Goal: Task Accomplishment & Management: Manage account settings

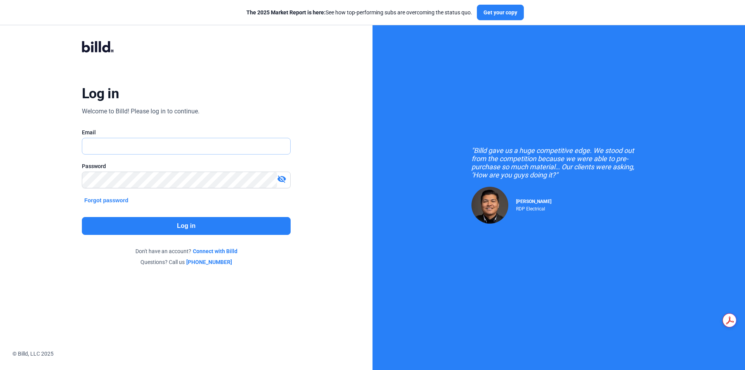
click at [189, 141] on input "text" at bounding box center [186, 146] width 208 height 16
type input "[PERSON_NAME][EMAIL_ADDRESS][DOMAIN_NAME]"
click at [281, 180] on mat-icon "visibility_off" at bounding box center [281, 178] width 9 height 9
click at [185, 229] on button "Log in" at bounding box center [186, 226] width 209 height 18
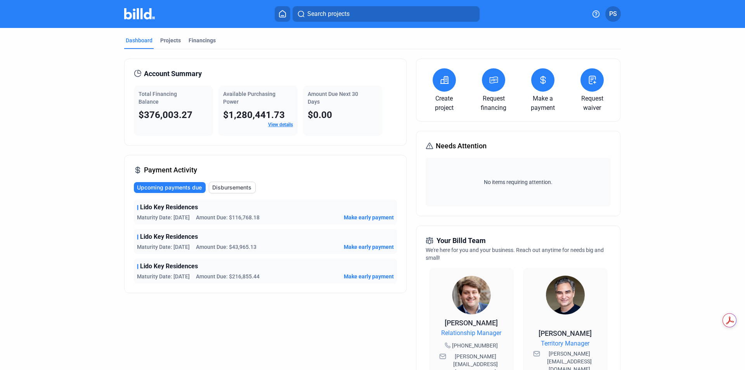
click at [546, 79] on icon at bounding box center [543, 79] width 10 height 9
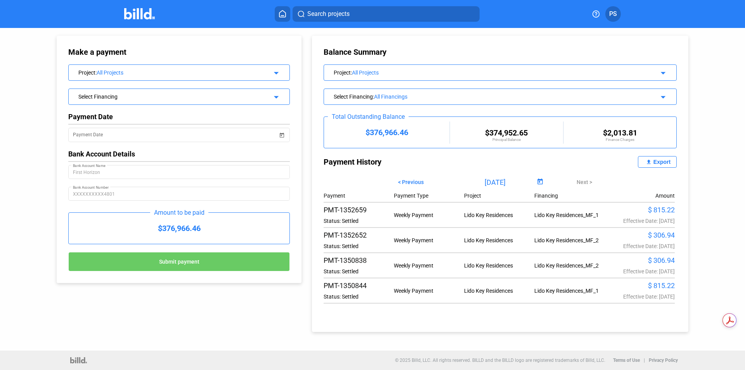
click at [612, 14] on span "PS" at bounding box center [613, 13] width 8 height 9
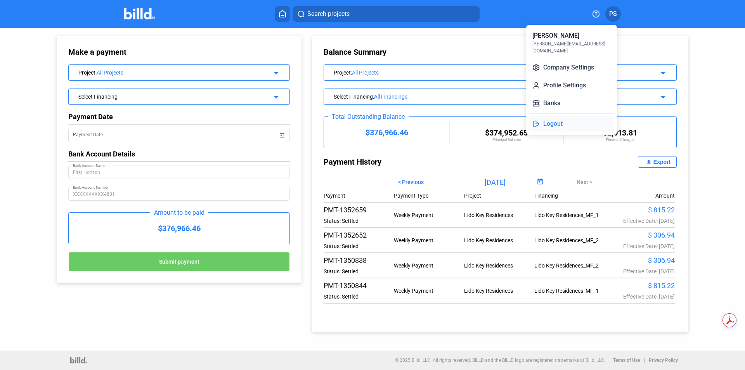
click at [562, 116] on button "Logout" at bounding box center [571, 124] width 85 height 16
